Goal: Information Seeking & Learning: Learn about a topic

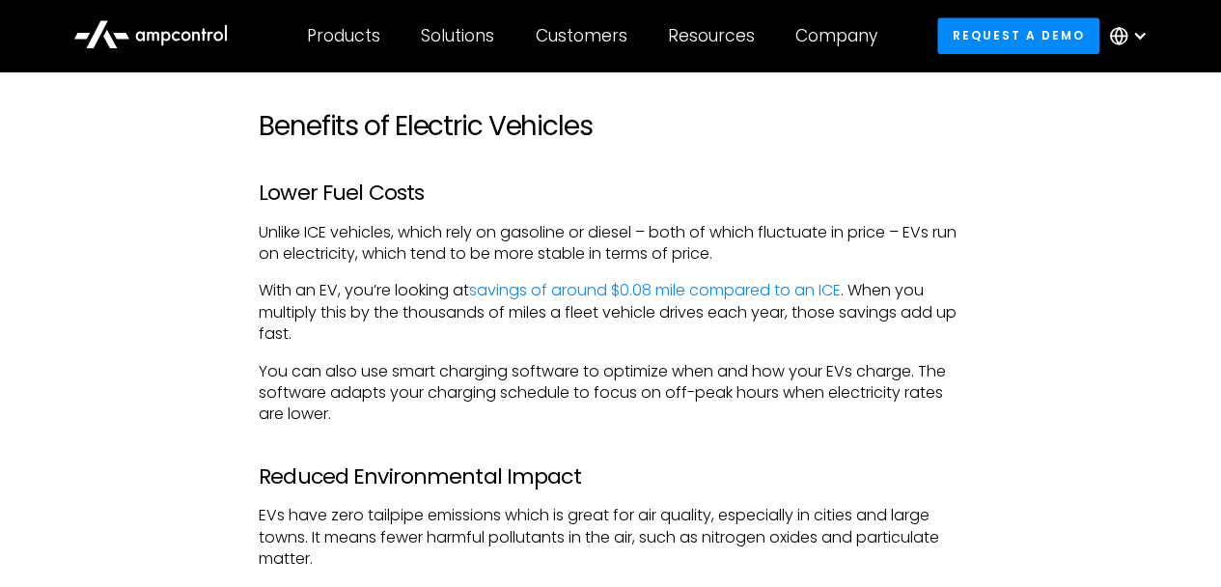
scroll to position [1682, 0]
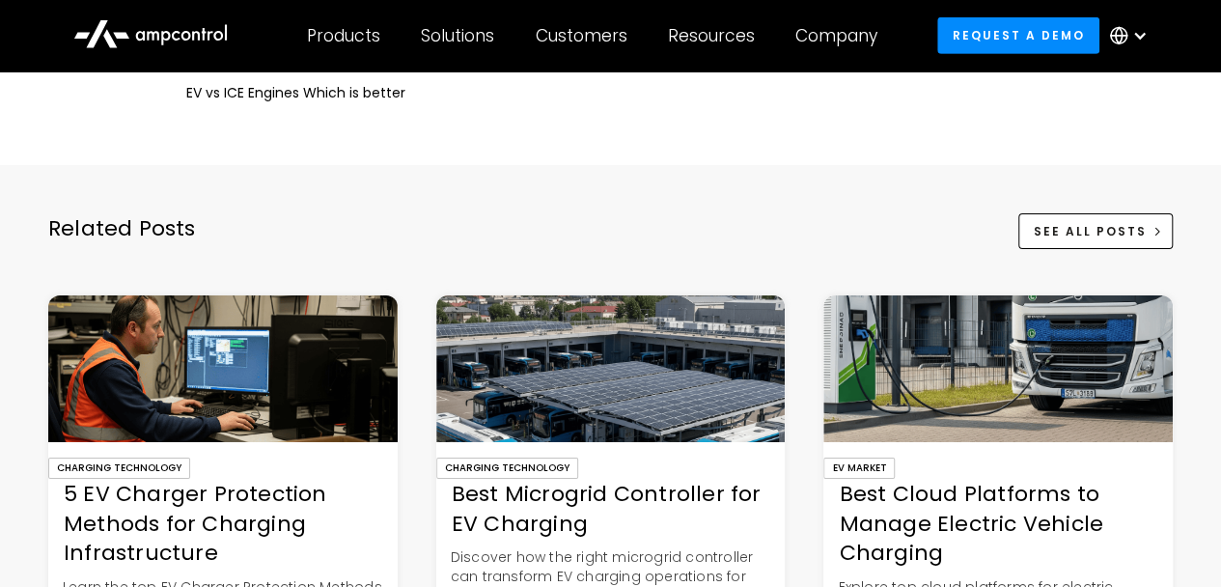
scroll to position [7077, 0]
